Goal: Information Seeking & Learning: Find specific fact

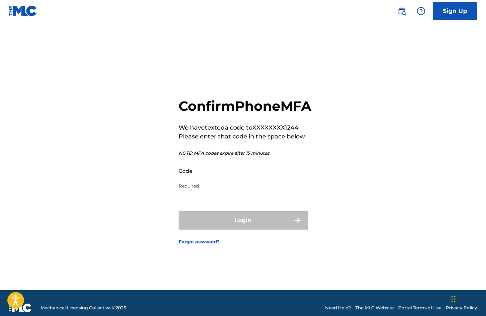
click at [193, 181] on input "Code" at bounding box center [241, 170] width 125 height 21
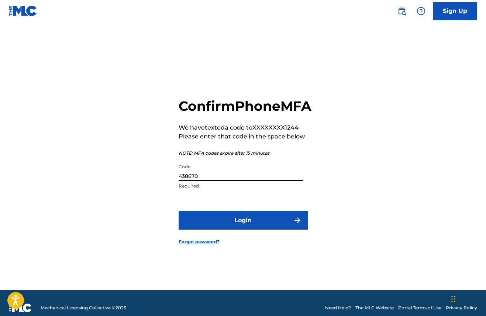
type input "438670"
click at [236, 225] on button "Login" at bounding box center [243, 220] width 129 height 18
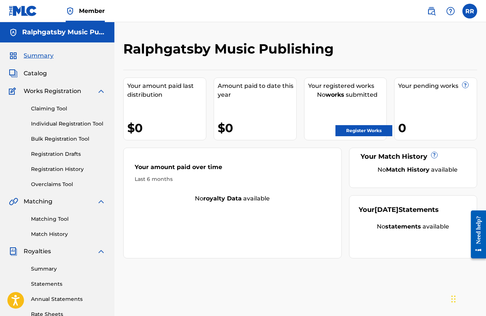
click at [38, 55] on span "Summary" at bounding box center [39, 55] width 30 height 9
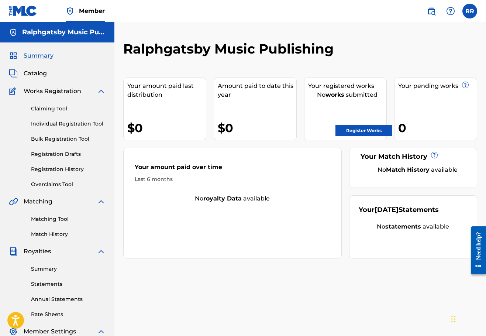
click at [103, 90] on img at bounding box center [101, 91] width 9 height 9
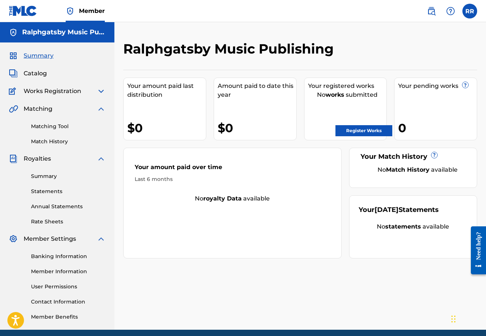
click at [100, 108] on img at bounding box center [101, 108] width 9 height 9
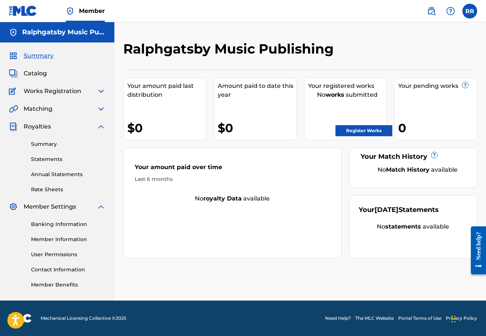
click at [433, 7] on img at bounding box center [431, 11] width 9 height 9
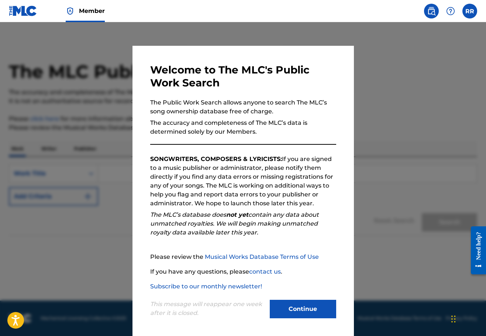
click at [314, 304] on button "Continue" at bounding box center [303, 309] width 66 height 18
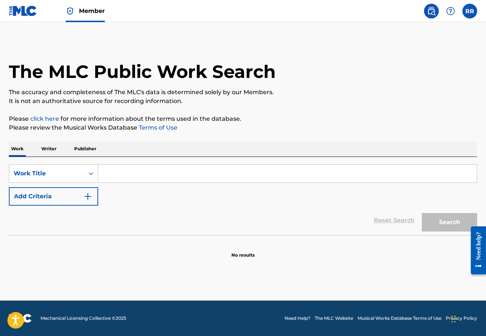
click at [110, 170] on input "Search Form" at bounding box center [287, 174] width 379 height 18
click at [52, 149] on p "Writer" at bounding box center [49, 148] width 20 height 15
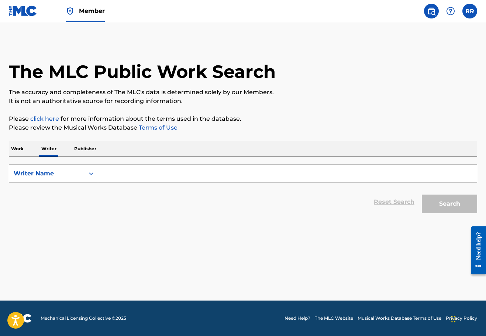
click at [113, 174] on input "Search Form" at bounding box center [287, 174] width 379 height 18
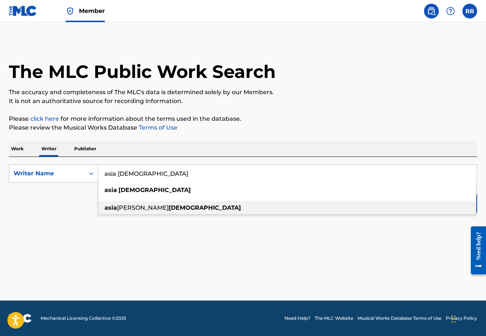
click at [121, 207] on span "[PERSON_NAME]" at bounding box center [143, 207] width 52 height 7
type input "asia [PERSON_NAME][DEMOGRAPHIC_DATA]"
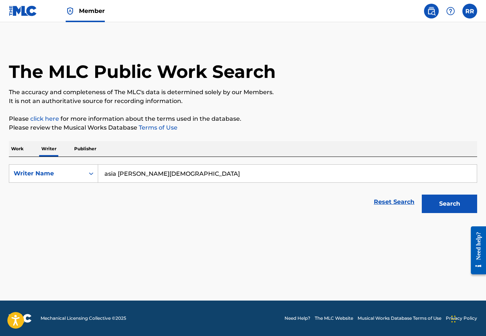
click at [445, 200] on button "Search" at bounding box center [449, 203] width 55 height 18
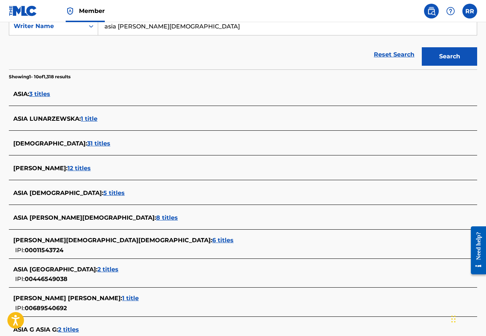
scroll to position [145, 0]
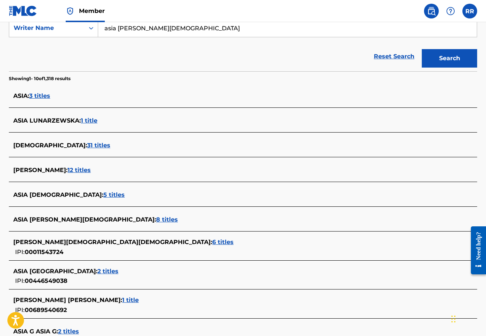
click at [156, 219] on span "8 titles" at bounding box center [167, 219] width 22 height 7
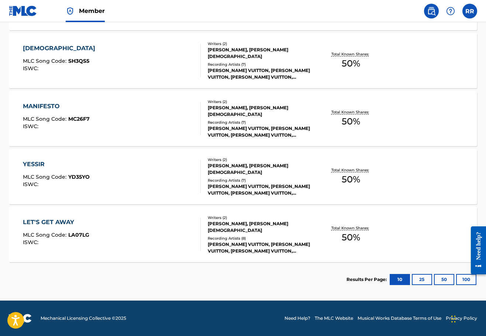
scroll to position [448, 0]
click at [424, 281] on button "25" at bounding box center [422, 279] width 20 height 11
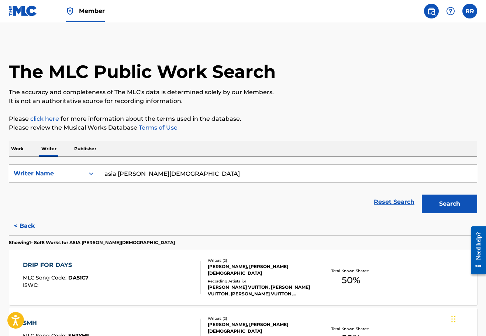
scroll to position [0, 0]
click at [93, 175] on icon "Search Form" at bounding box center [90, 173] width 7 height 7
click at [21, 147] on p "Work" at bounding box center [17, 148] width 17 height 15
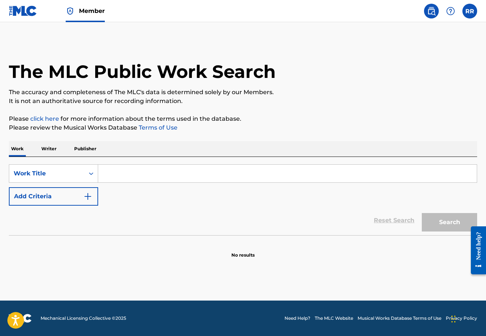
click at [121, 171] on input "Search Form" at bounding box center [287, 174] width 379 height 18
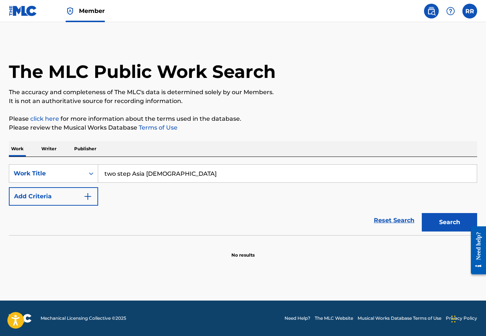
type input "two step Asia [DEMOGRAPHIC_DATA]"
click at [449, 222] on button "Search" at bounding box center [449, 222] width 55 height 18
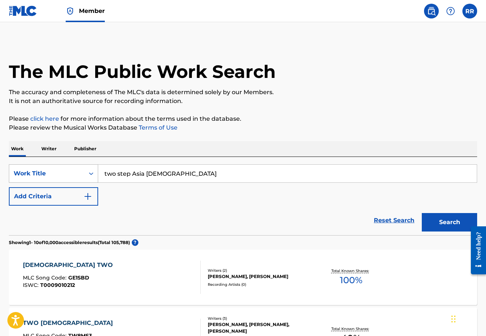
drag, startPoint x: 162, startPoint y: 172, endPoint x: 97, endPoint y: 173, distance: 64.9
click at [97, 173] on div "SearchWithCriteria5dadda9d-bf7b-4af1-abb2-afa616cf58c5 Work Title two step Asia…" at bounding box center [243, 173] width 468 height 18
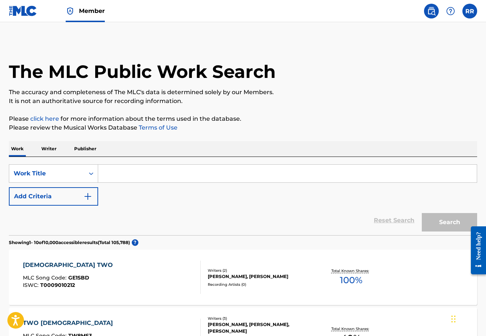
click at [53, 147] on p "Writer" at bounding box center [49, 148] width 20 height 15
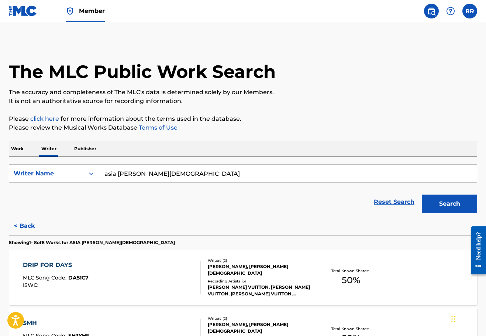
click at [162, 175] on input "asia [PERSON_NAME][DEMOGRAPHIC_DATA]" at bounding box center [287, 174] width 379 height 18
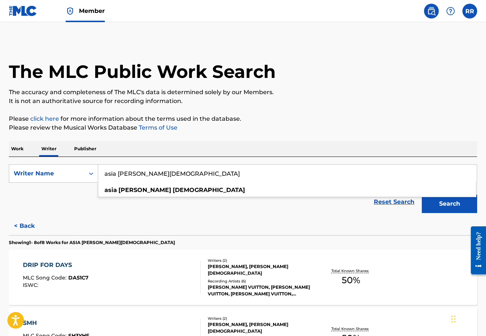
click at [439, 199] on button "Search" at bounding box center [449, 203] width 55 height 18
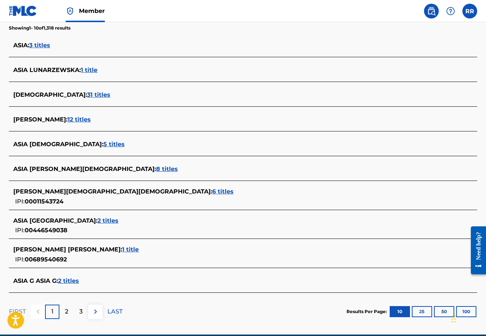
scroll to position [196, 0]
click at [103, 146] on span "5 titles" at bounding box center [113, 144] width 21 height 7
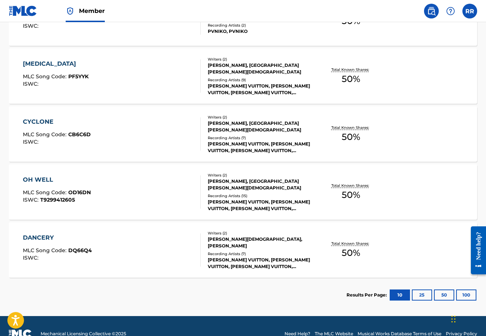
scroll to position [265, 0]
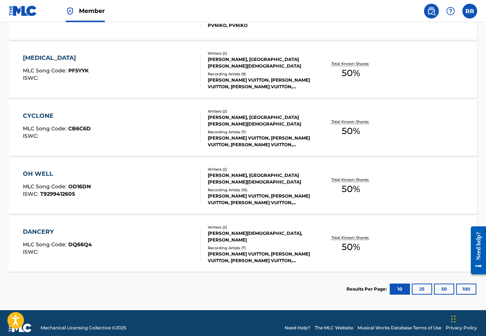
click at [218, 236] on div "[PERSON_NAME][DEMOGRAPHIC_DATA], [PERSON_NAME]" at bounding box center [260, 236] width 104 height 13
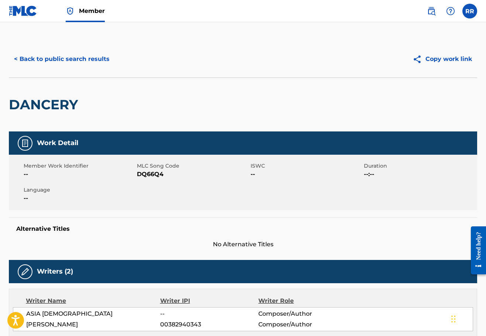
click at [45, 60] on button "< Back to public search results" at bounding box center [62, 59] width 106 height 18
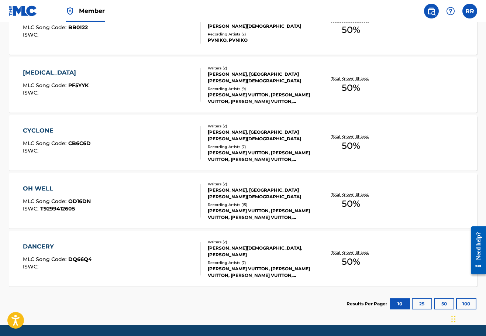
scroll to position [252, 0]
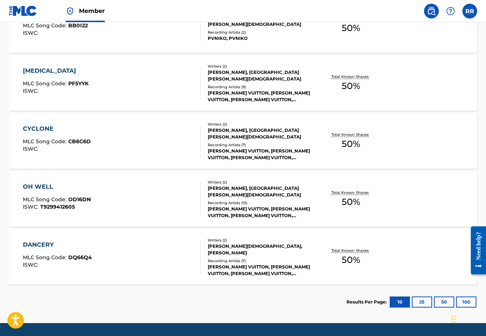
click at [222, 248] on div "[PERSON_NAME][DEMOGRAPHIC_DATA], [PERSON_NAME]" at bounding box center [260, 249] width 104 height 13
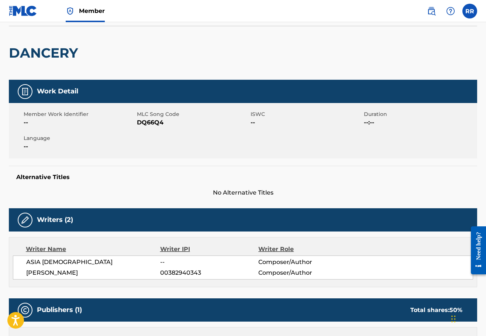
scroll to position [55, 0]
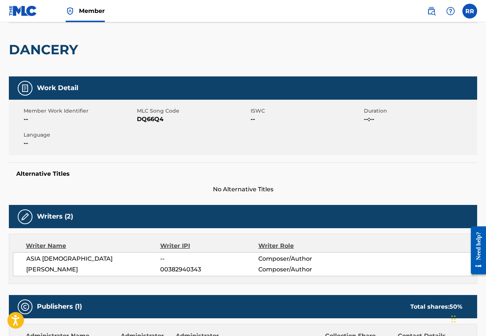
click at [169, 246] on div "Writer IPI" at bounding box center [209, 245] width 99 height 9
drag, startPoint x: 56, startPoint y: 257, endPoint x: 20, endPoint y: 258, distance: 35.8
click at [20, 258] on div "ASIA [DEMOGRAPHIC_DATA] -- Composer/Author [PERSON_NAME] 00382940343 Composer/A…" at bounding box center [243, 264] width 460 height 24
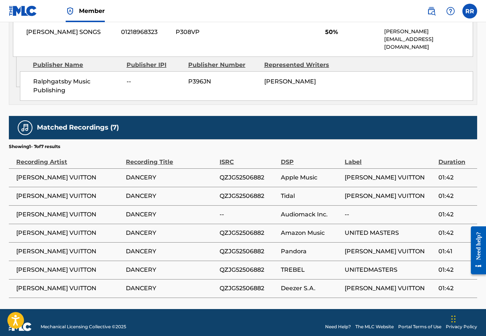
scroll to position [384, 0]
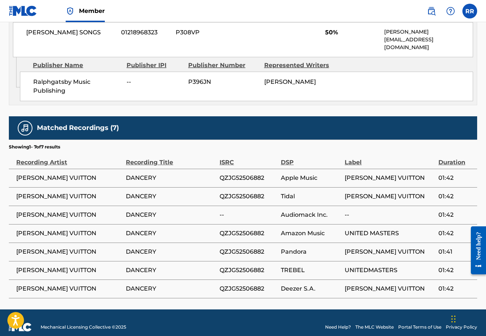
click at [153, 173] on span "DANCERY" at bounding box center [171, 177] width 90 height 9
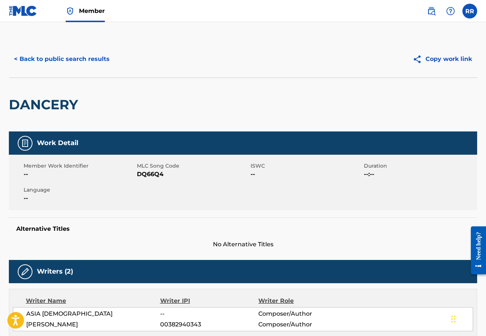
scroll to position [0, 0]
click at [55, 60] on button "< Back to public search results" at bounding box center [62, 59] width 106 height 18
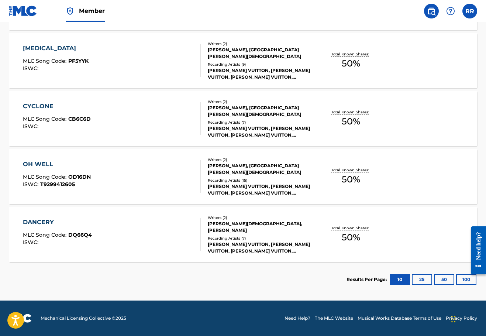
scroll to position [274, 0]
click at [418, 279] on button "25" at bounding box center [422, 279] width 20 height 11
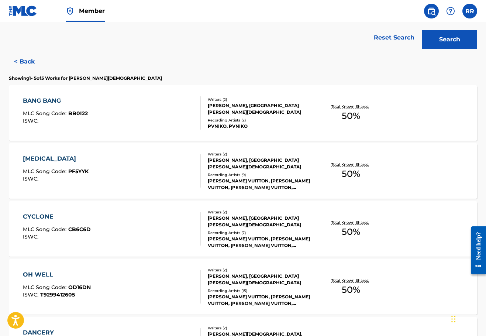
scroll to position [159, 0]
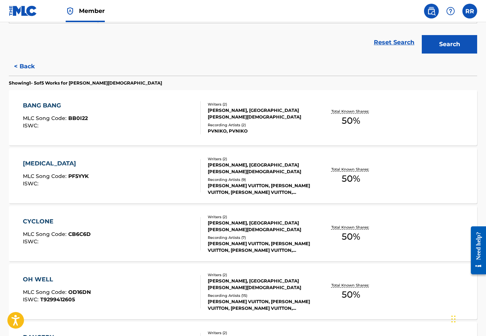
click at [30, 68] on button "< Back" at bounding box center [31, 66] width 44 height 18
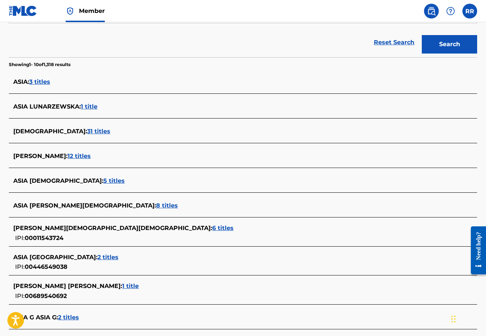
click at [87, 129] on span "31 titles" at bounding box center [98, 131] width 23 height 7
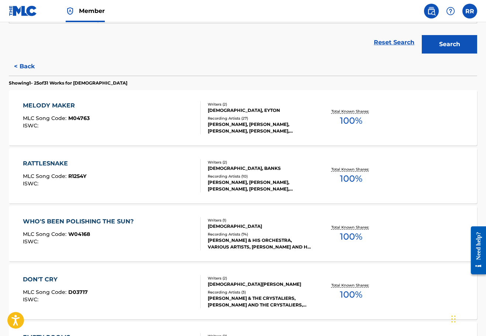
click at [28, 67] on button "< Back" at bounding box center [31, 66] width 44 height 18
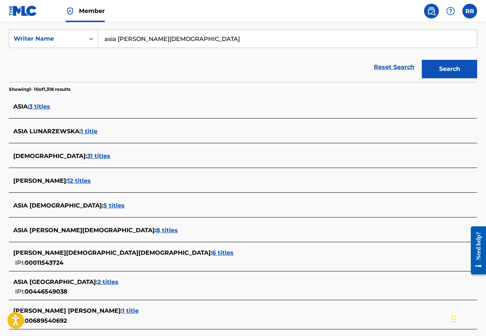
scroll to position [136, 0]
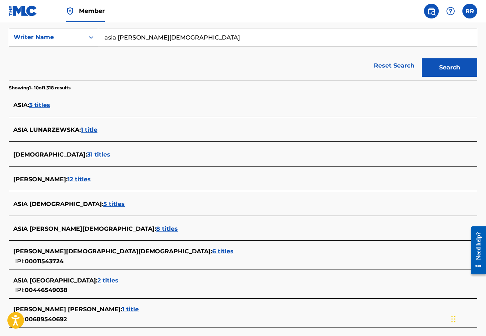
click at [86, 42] on div "Search Form" at bounding box center [90, 37] width 13 height 13
click at [90, 41] on icon "Search Form" at bounding box center [90, 37] width 7 height 7
click at [432, 9] on img at bounding box center [431, 11] width 9 height 9
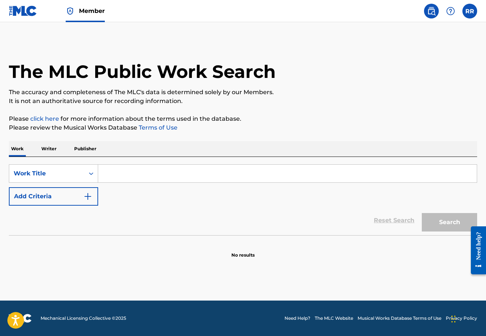
click at [44, 149] on p "Writer" at bounding box center [49, 148] width 20 height 15
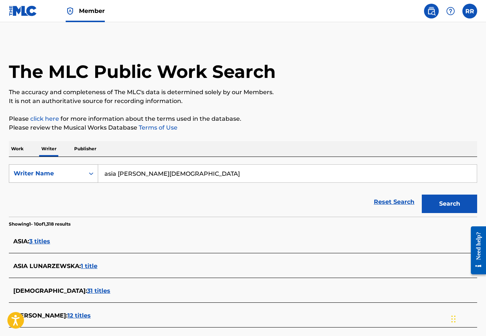
drag, startPoint x: 157, startPoint y: 172, endPoint x: 91, endPoint y: 172, distance: 65.3
click at [91, 172] on div "SearchWithCriteria50cae035-3098-49ab-872c-81e5be9f8e55 Writer Name [PERSON_NAME…" at bounding box center [243, 173] width 468 height 18
type input "[PERSON_NAME]"
click at [446, 208] on button "Search" at bounding box center [449, 203] width 55 height 18
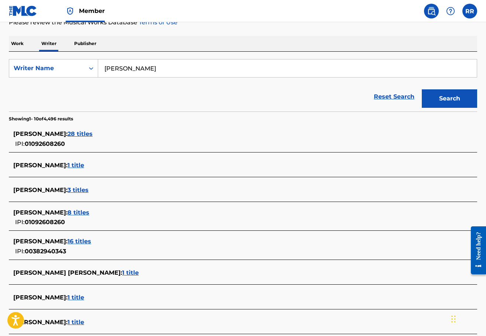
scroll to position [60, 0]
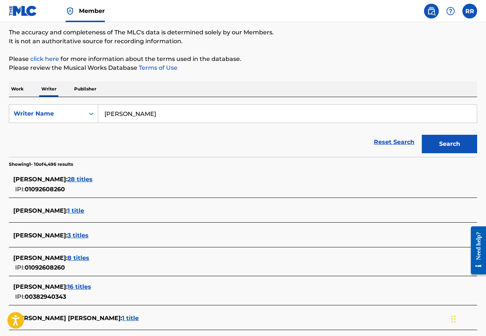
click at [88, 179] on span "28 titles" at bounding box center [80, 179] width 25 height 7
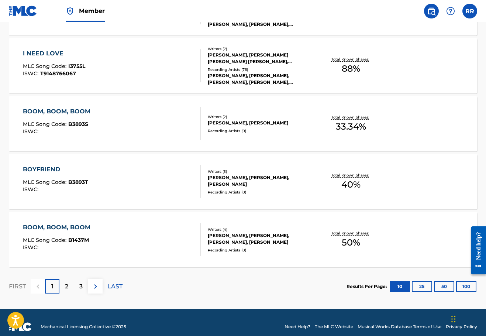
scroll to position [559, 0]
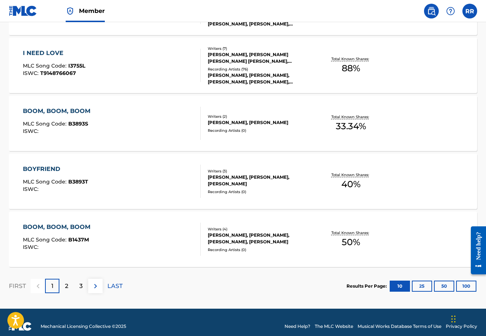
click at [67, 281] on p "2" at bounding box center [66, 285] width 3 height 9
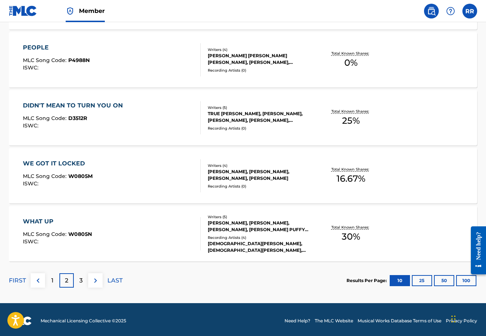
scroll to position [565, 0]
click at [81, 279] on p "3" at bounding box center [80, 280] width 3 height 9
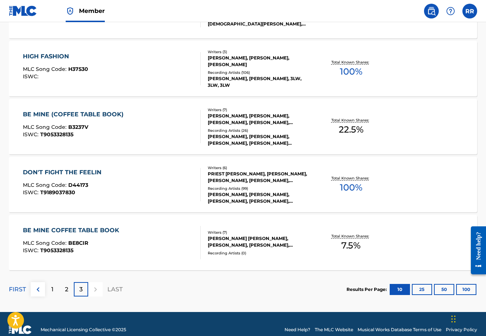
scroll to position [446, 0]
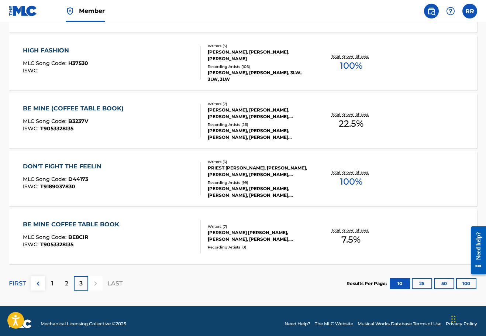
click at [95, 281] on div at bounding box center [95, 283] width 14 height 14
click at [416, 280] on button "25" at bounding box center [422, 283] width 20 height 11
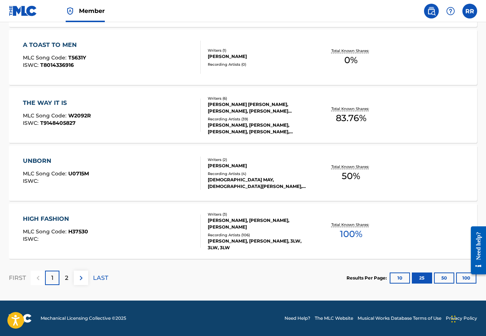
scroll to position [1436, 0]
click at [439, 275] on button "50" at bounding box center [444, 277] width 20 height 11
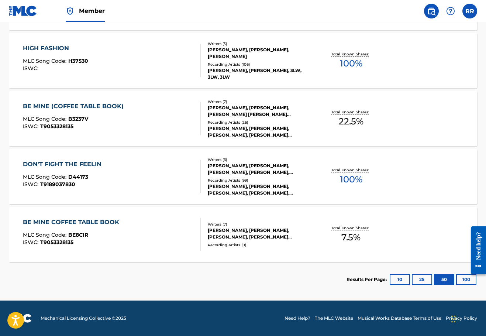
scroll to position [1607, 0]
click at [407, 277] on button "10" at bounding box center [400, 279] width 20 height 11
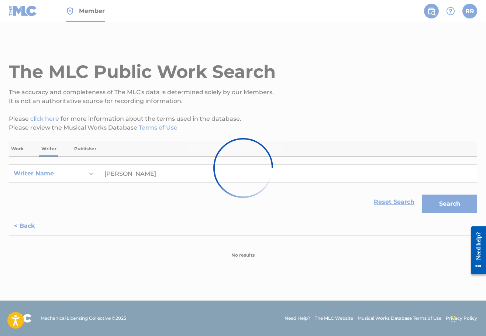
scroll to position [0, 0]
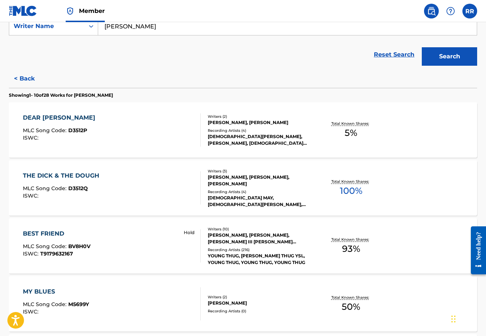
click at [24, 76] on button "< Back" at bounding box center [31, 78] width 44 height 18
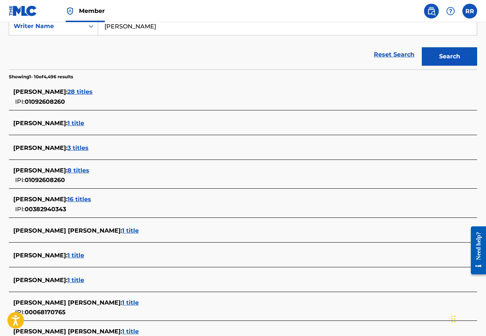
click at [91, 199] on span "16 titles" at bounding box center [80, 199] width 24 height 7
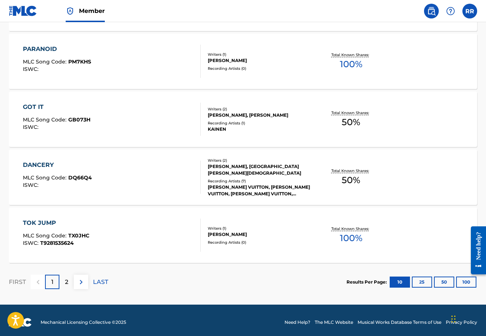
scroll to position [564, 0]
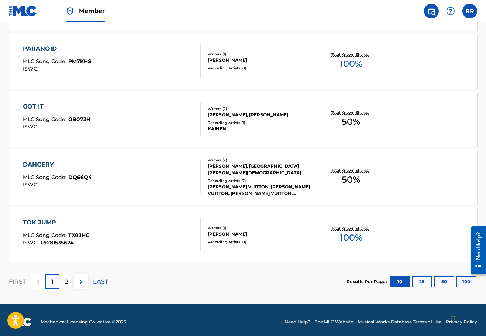
click at [226, 178] on div "Recording Artists ( 7 )" at bounding box center [260, 181] width 104 height 6
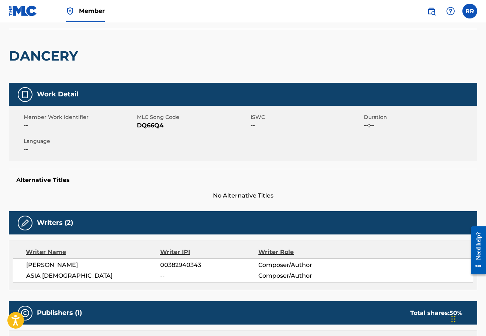
scroll to position [14, 0]
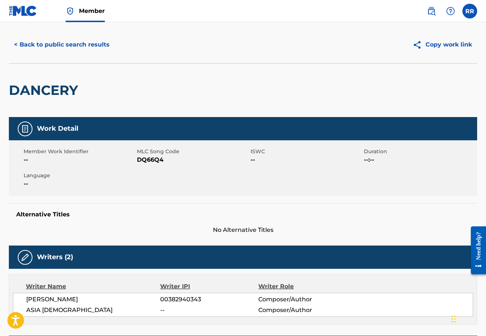
click at [22, 44] on button "< Back to public search results" at bounding box center [62, 44] width 106 height 18
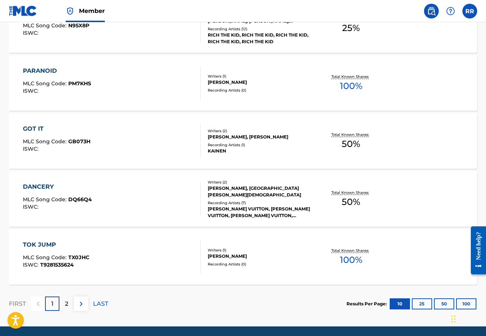
scroll to position [542, 0]
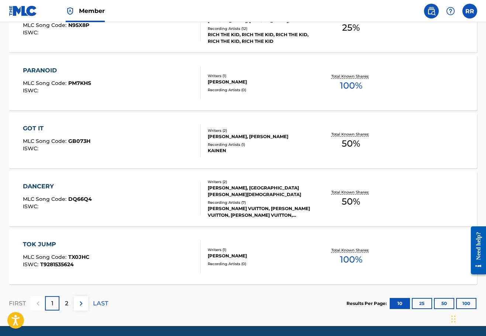
click at [69, 300] on div "2" at bounding box center [66, 303] width 14 height 14
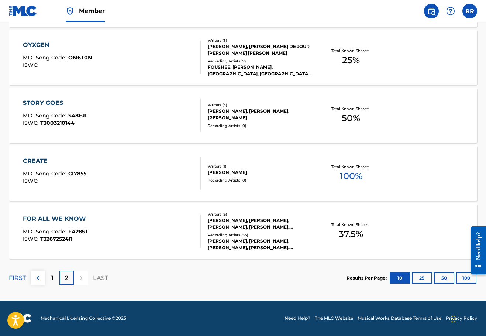
scroll to position [336, 0]
click at [68, 275] on p "2" at bounding box center [66, 277] width 3 height 9
click at [54, 277] on div "1" at bounding box center [52, 277] width 14 height 14
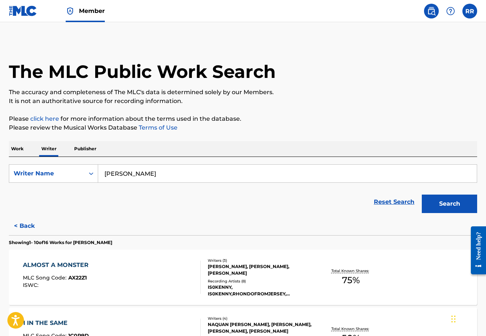
scroll to position [0, 0]
click at [46, 149] on p "Writer" at bounding box center [49, 148] width 20 height 15
click at [82, 177] on div "Writer Name" at bounding box center [46, 173] width 75 height 14
click at [62, 190] on div "Writer IPI" at bounding box center [53, 192] width 89 height 18
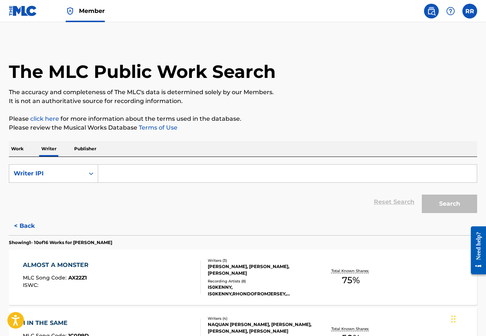
click at [118, 173] on input "Search Form" at bounding box center [287, 174] width 379 height 18
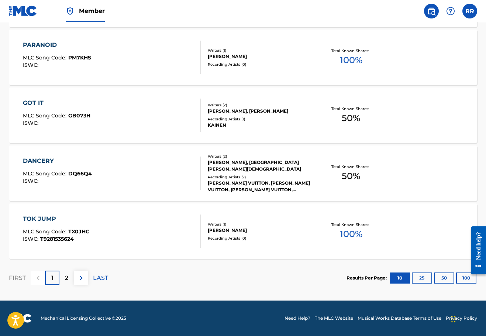
scroll to position [567, 0]
click at [69, 277] on div "2" at bounding box center [66, 277] width 14 height 14
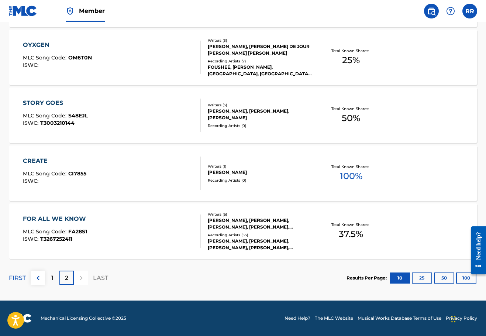
scroll to position [336, 0]
click at [49, 281] on div "1" at bounding box center [52, 277] width 14 height 14
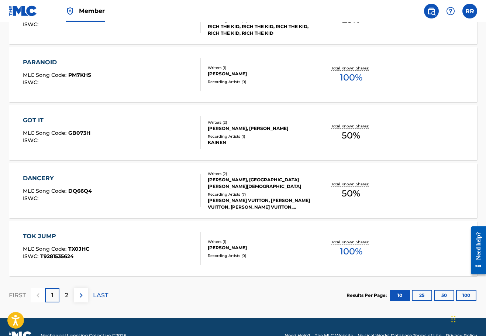
scroll to position [552, 0]
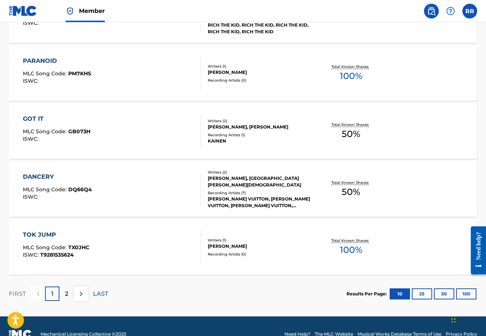
click at [155, 186] on div "DANCERY MLC Song Code : DQ66Q4 ISWC :" at bounding box center [112, 188] width 178 height 33
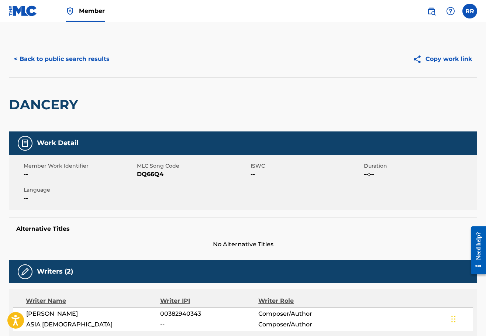
click at [25, 56] on button "< Back to public search results" at bounding box center [62, 59] width 106 height 18
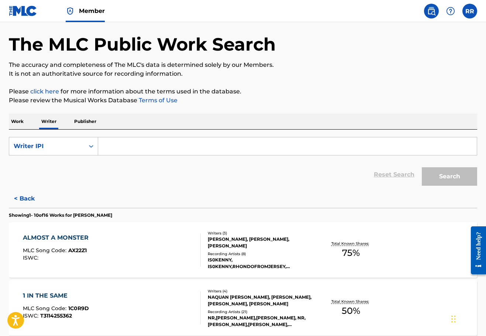
scroll to position [34, 0]
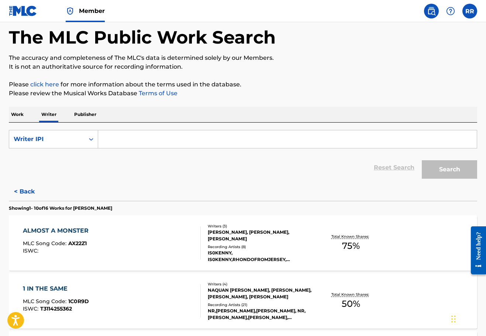
click at [18, 112] on p "Work" at bounding box center [17, 114] width 17 height 15
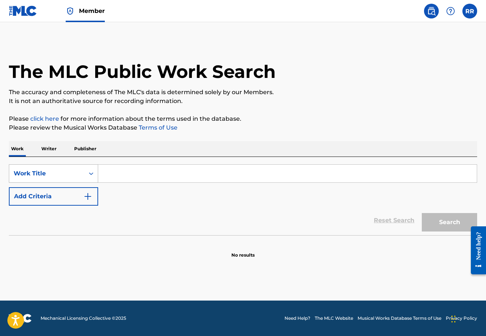
click at [69, 172] on div "Work Title" at bounding box center [47, 173] width 66 height 9
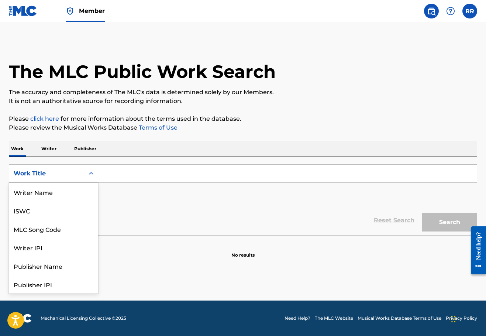
scroll to position [37, 0]
click at [49, 146] on p "Writer" at bounding box center [49, 148] width 20 height 15
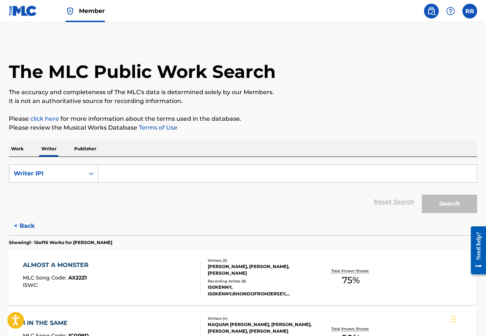
click at [130, 175] on input "Search Form" at bounding box center [287, 174] width 379 height 18
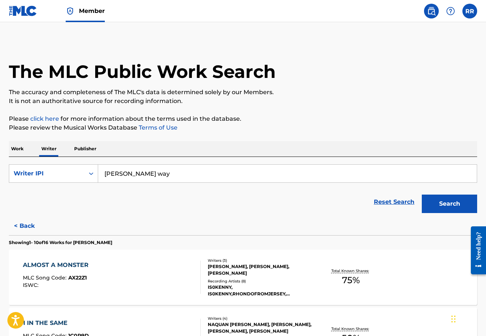
type input "[PERSON_NAME] way"
click at [441, 198] on button "Search" at bounding box center [449, 203] width 55 height 18
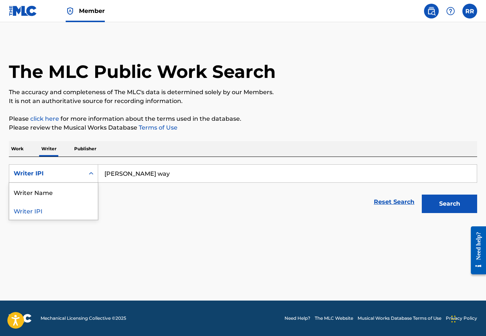
click at [32, 173] on div "Writer IPI" at bounding box center [47, 173] width 66 height 9
click at [30, 190] on div "Writer Name" at bounding box center [53, 192] width 89 height 18
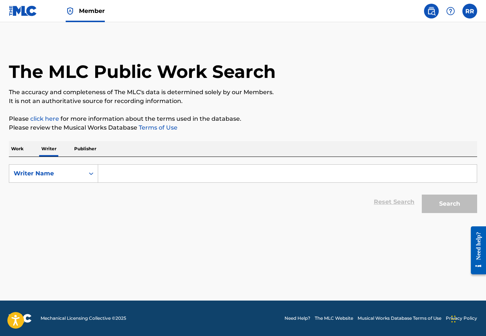
click at [182, 173] on input "Search Form" at bounding box center [287, 174] width 379 height 18
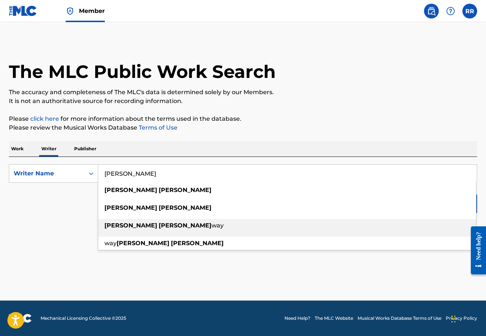
click at [184, 225] on div "[PERSON_NAME] way" at bounding box center [287, 225] width 378 height 13
type input "[PERSON_NAME] way"
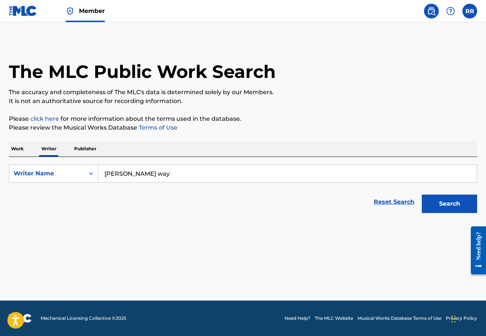
click at [435, 198] on button "Search" at bounding box center [449, 203] width 55 height 18
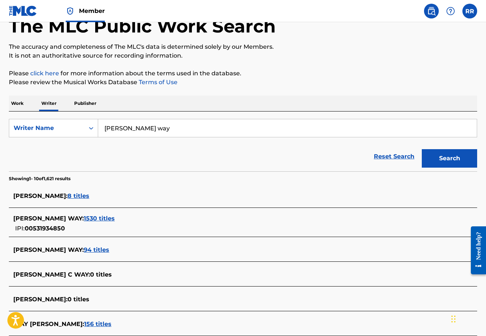
scroll to position [47, 0]
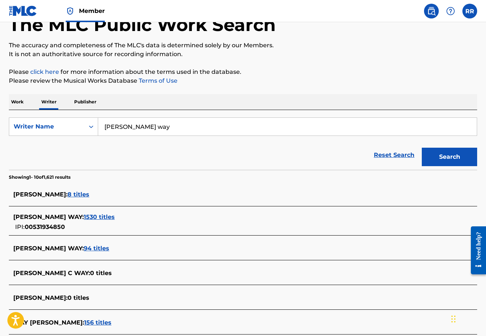
click at [100, 215] on span "1530 titles" at bounding box center [99, 216] width 31 height 7
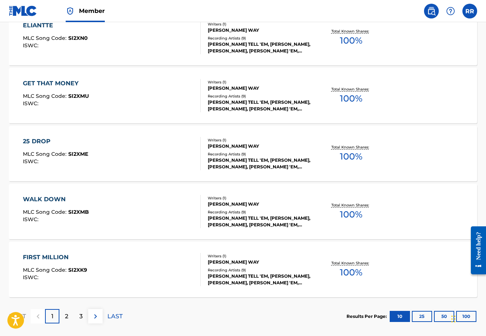
scroll to position [544, 0]
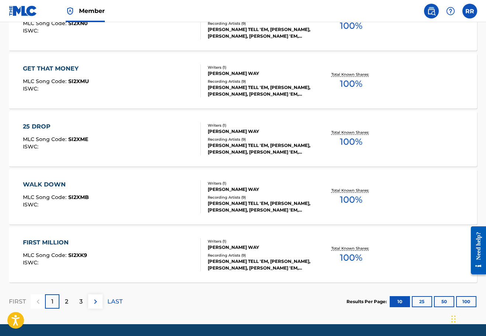
click at [68, 299] on p "2" at bounding box center [66, 301] width 3 height 9
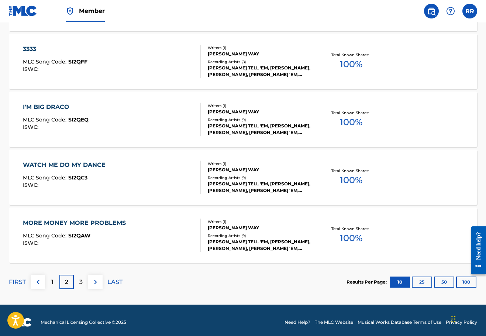
scroll to position [564, 0]
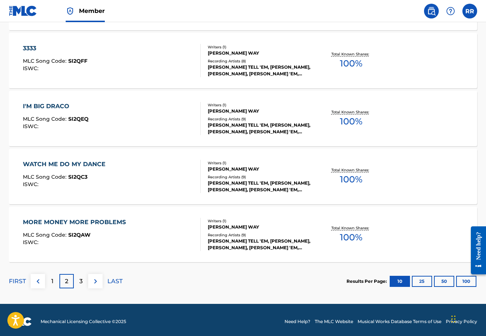
click at [460, 279] on button "100" at bounding box center [466, 281] width 20 height 11
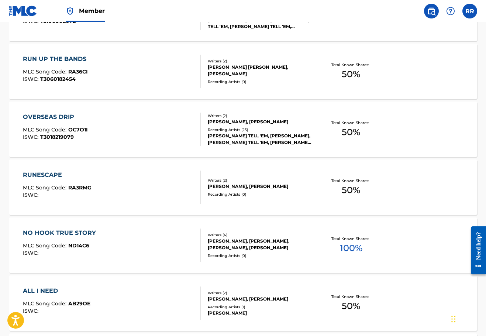
scroll to position [3045, 0]
